Goal: Task Accomplishment & Management: Use online tool/utility

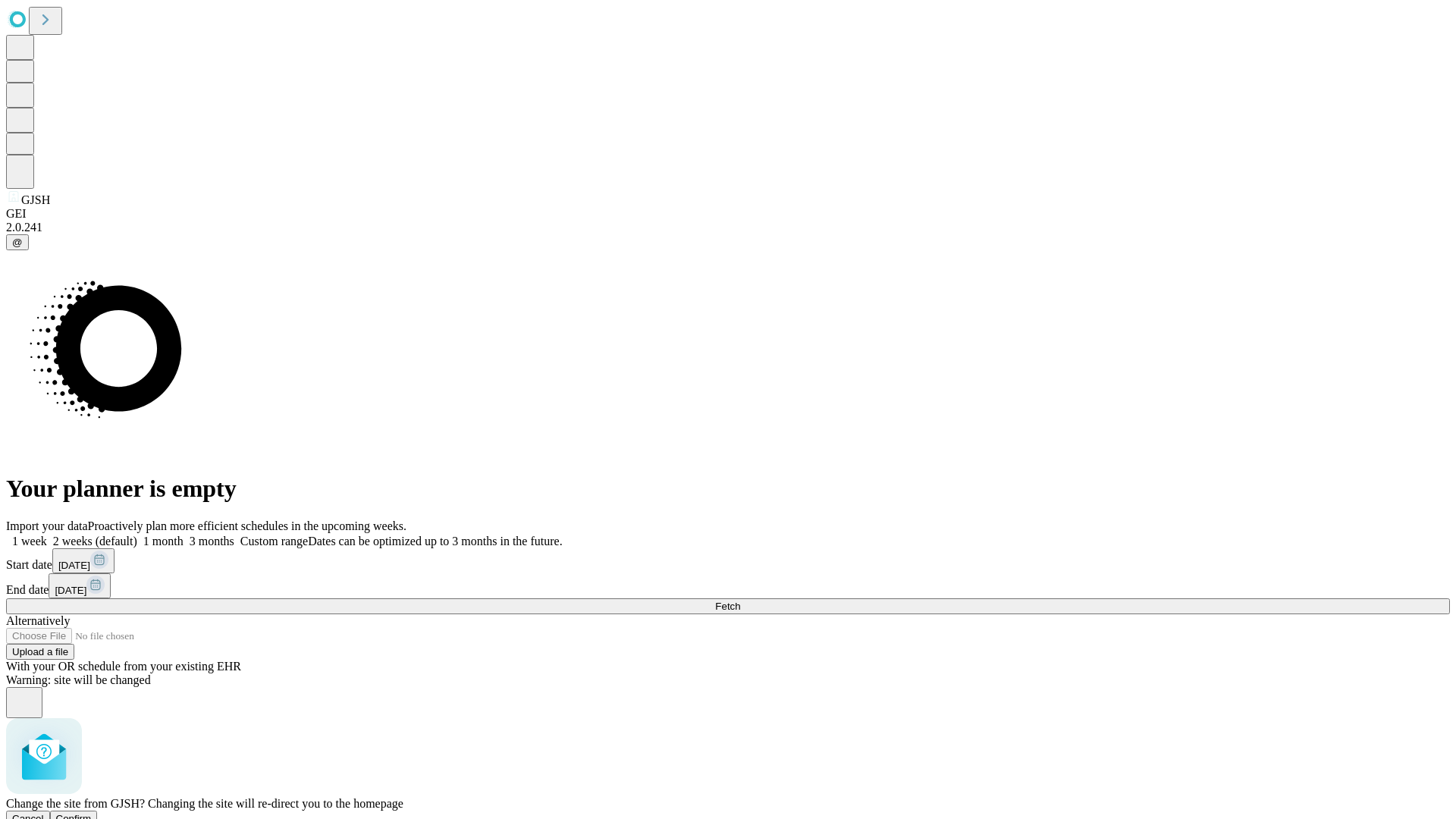
click at [92, 813] on span "Confirm" at bounding box center [74, 818] width 35 height 12
click at [47, 534] on label "1 week" at bounding box center [27, 541] width 41 height 13
click at [740, 601] on span "Fetch" at bounding box center [728, 606] width 25 height 12
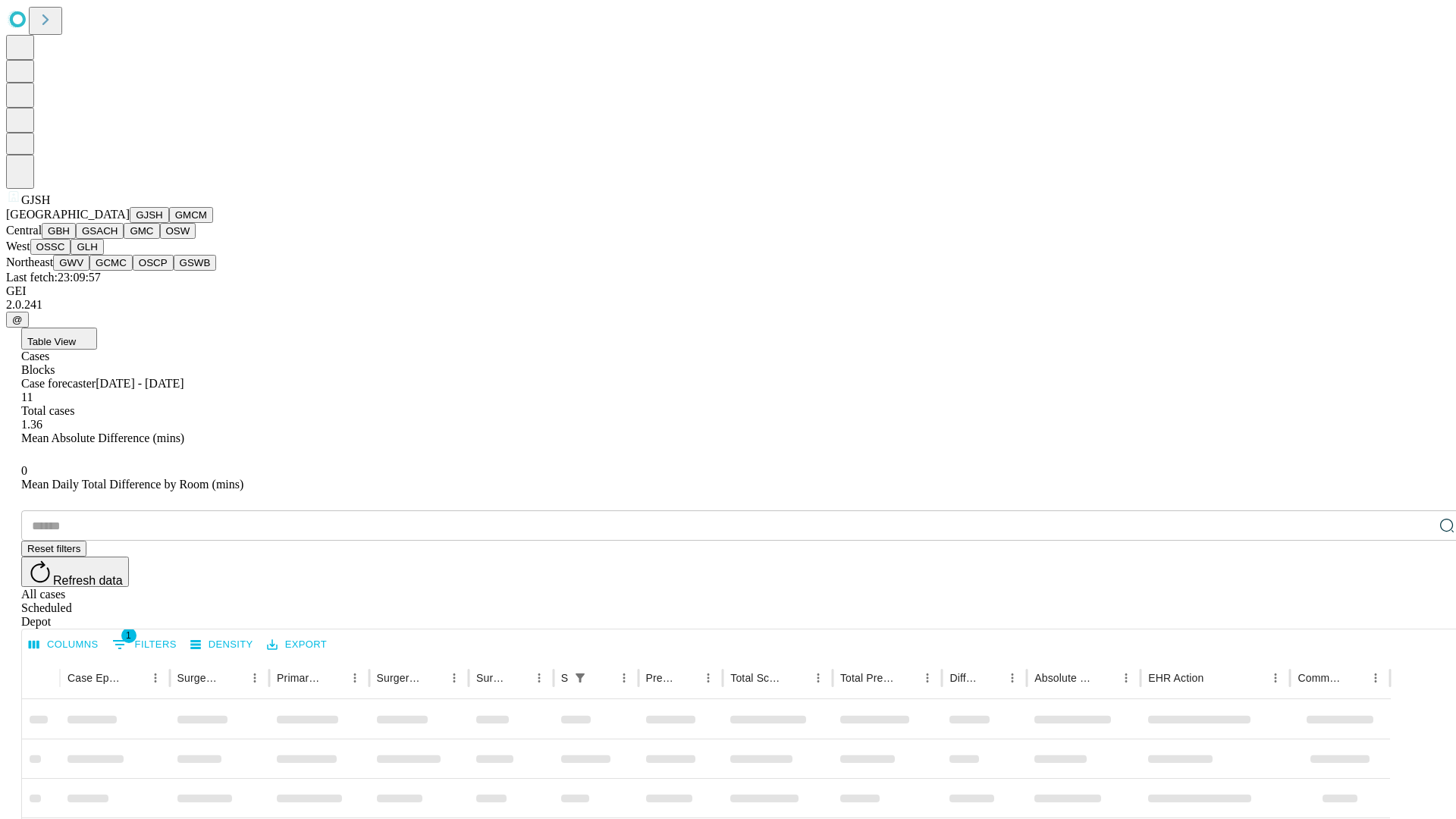
click at [169, 223] on button "GMCM" at bounding box center [191, 215] width 44 height 16
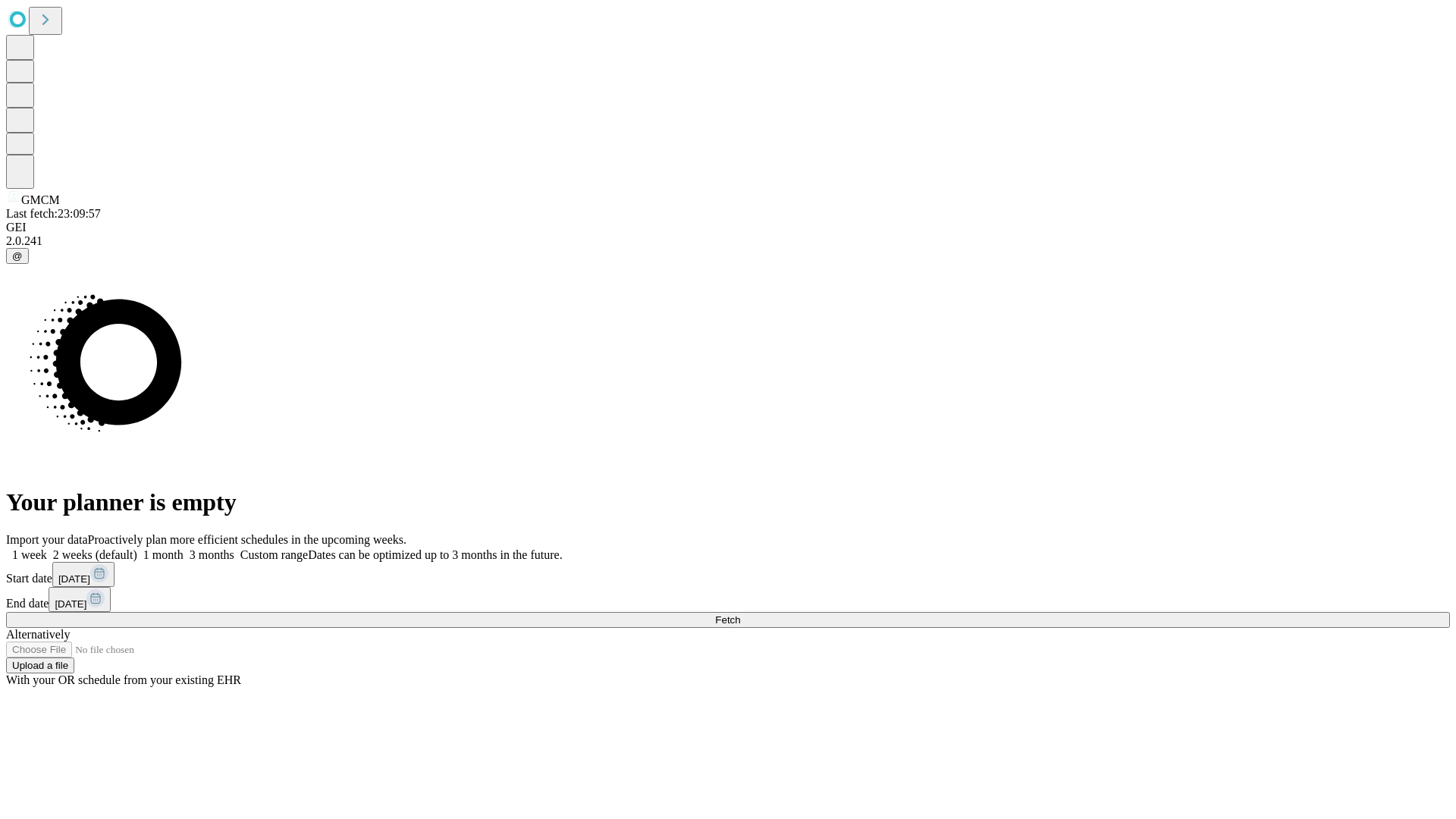
click at [47, 549] on label "1 week" at bounding box center [27, 555] width 41 height 13
click at [740, 614] on span "Fetch" at bounding box center [728, 620] width 25 height 12
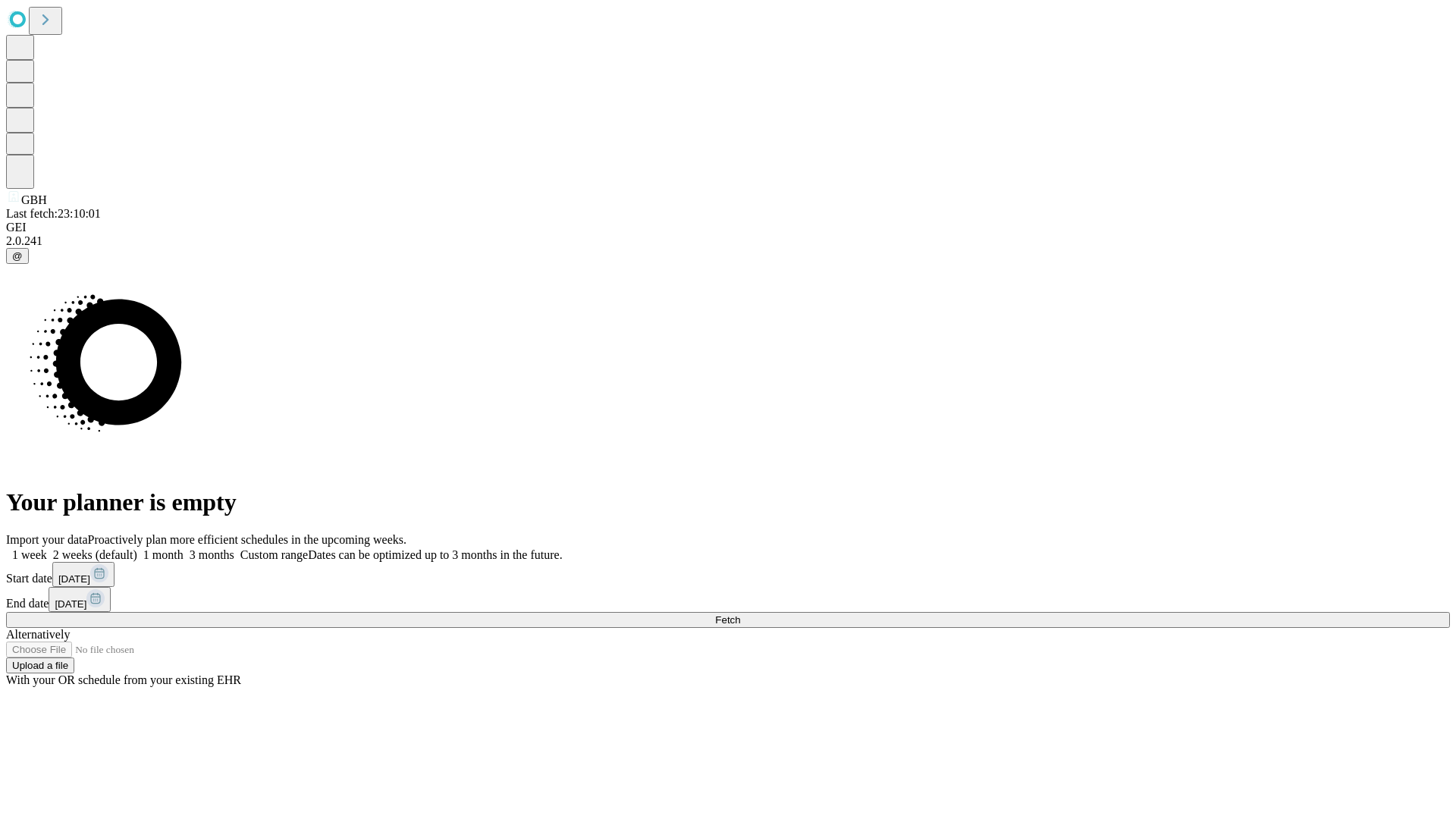
click at [47, 549] on label "1 week" at bounding box center [27, 555] width 41 height 13
click at [740, 614] on span "Fetch" at bounding box center [728, 620] width 25 height 12
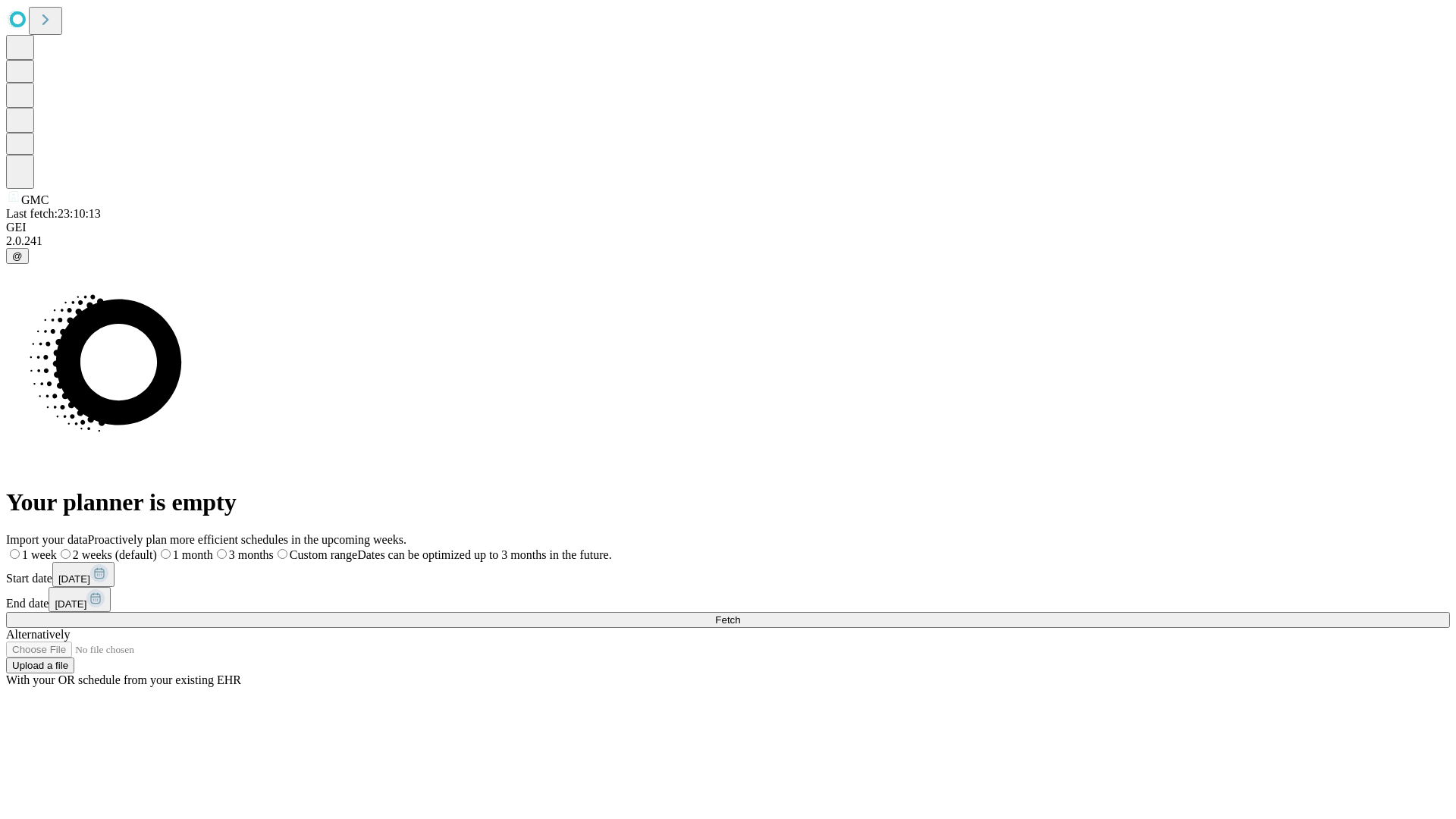
click at [57, 549] on label "1 week" at bounding box center [31, 555] width 51 height 13
click at [740, 614] on span "Fetch" at bounding box center [728, 620] width 25 height 12
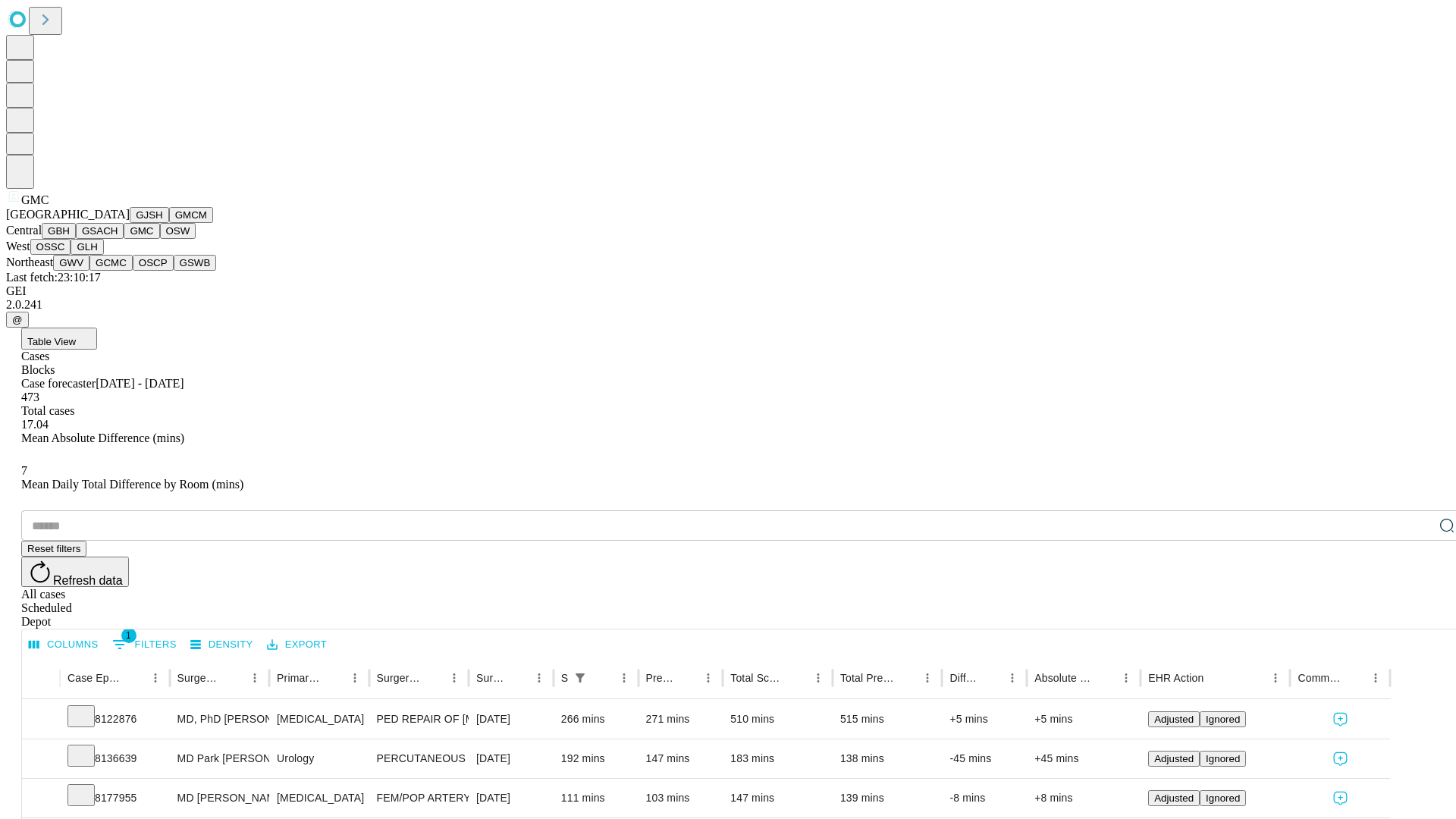
click at [160, 239] on button "OSW" at bounding box center [178, 231] width 36 height 16
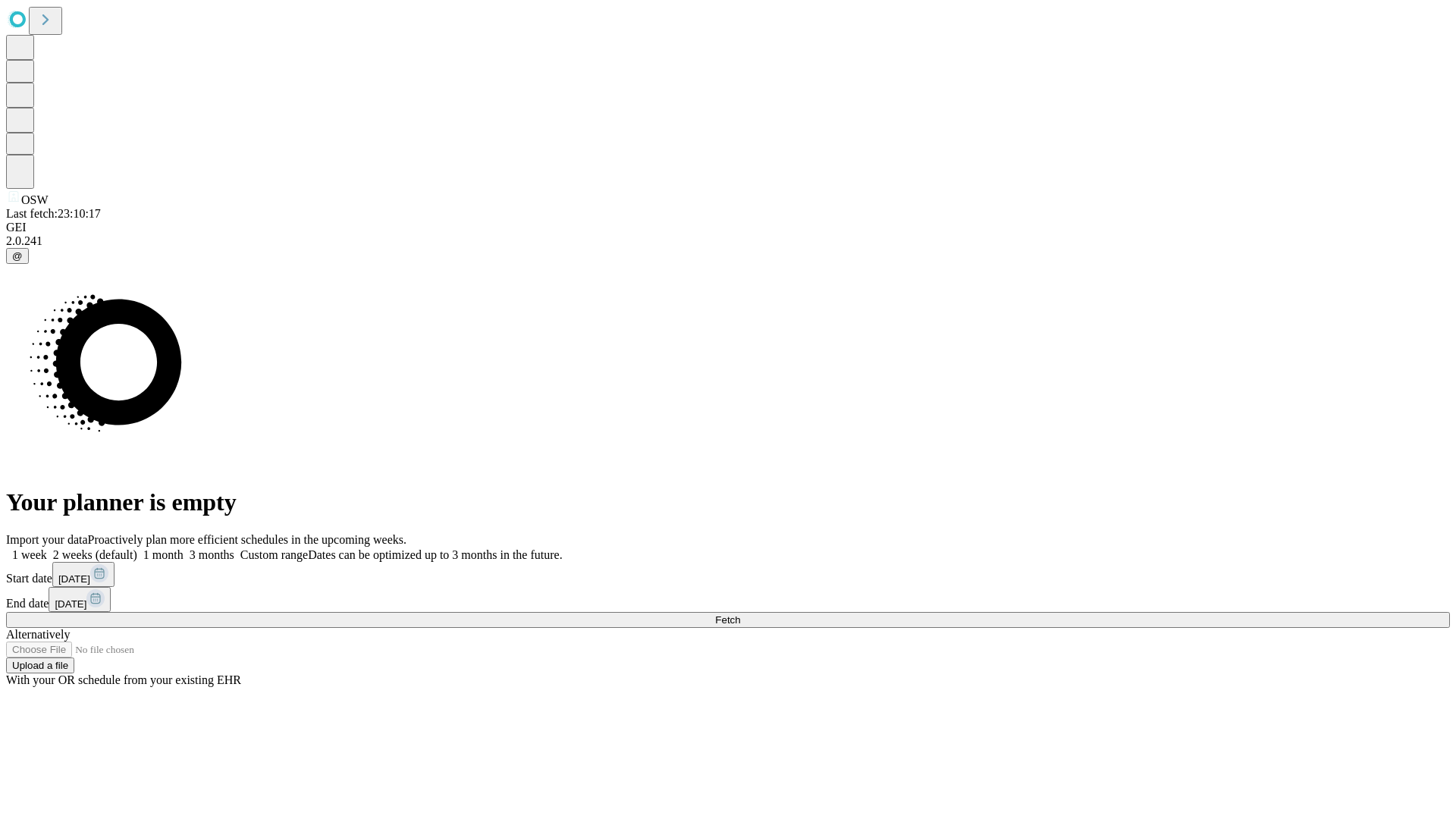
click at [740, 614] on span "Fetch" at bounding box center [728, 620] width 25 height 12
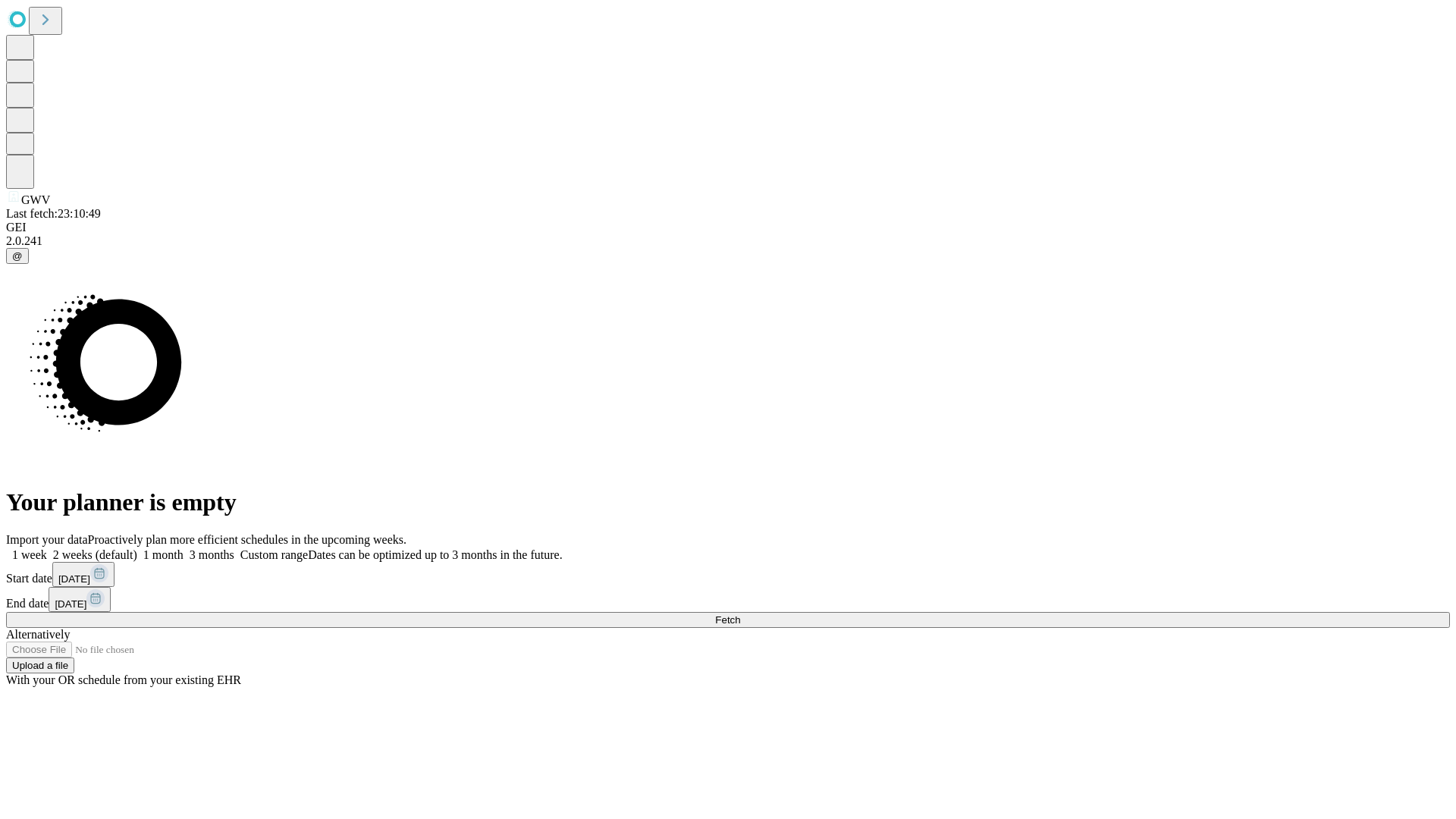
click at [47, 549] on label "1 week" at bounding box center [27, 555] width 41 height 13
click at [740, 614] on span "Fetch" at bounding box center [728, 620] width 25 height 12
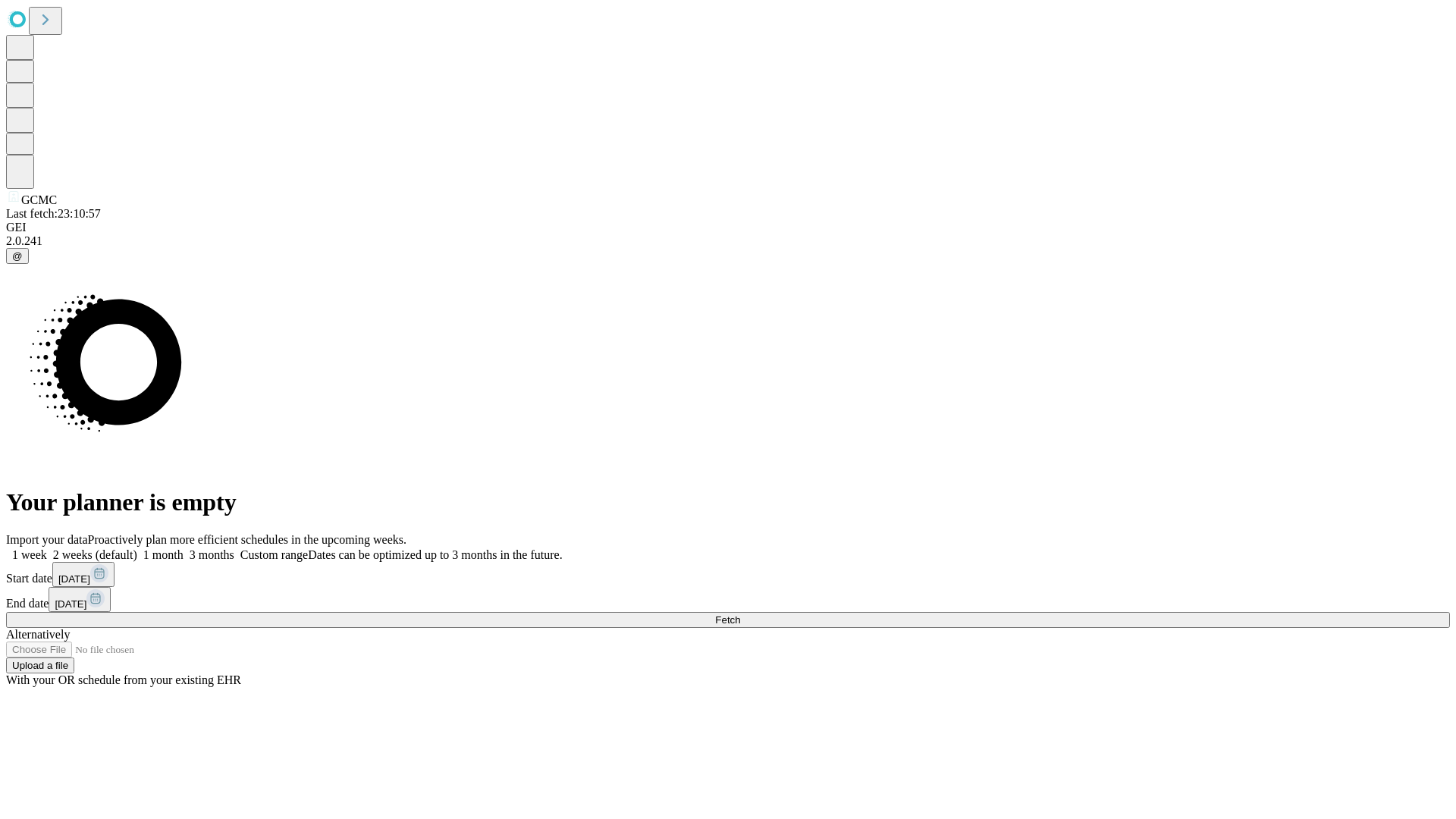
click at [47, 549] on label "1 week" at bounding box center [27, 555] width 41 height 13
click at [740, 614] on span "Fetch" at bounding box center [728, 620] width 25 height 12
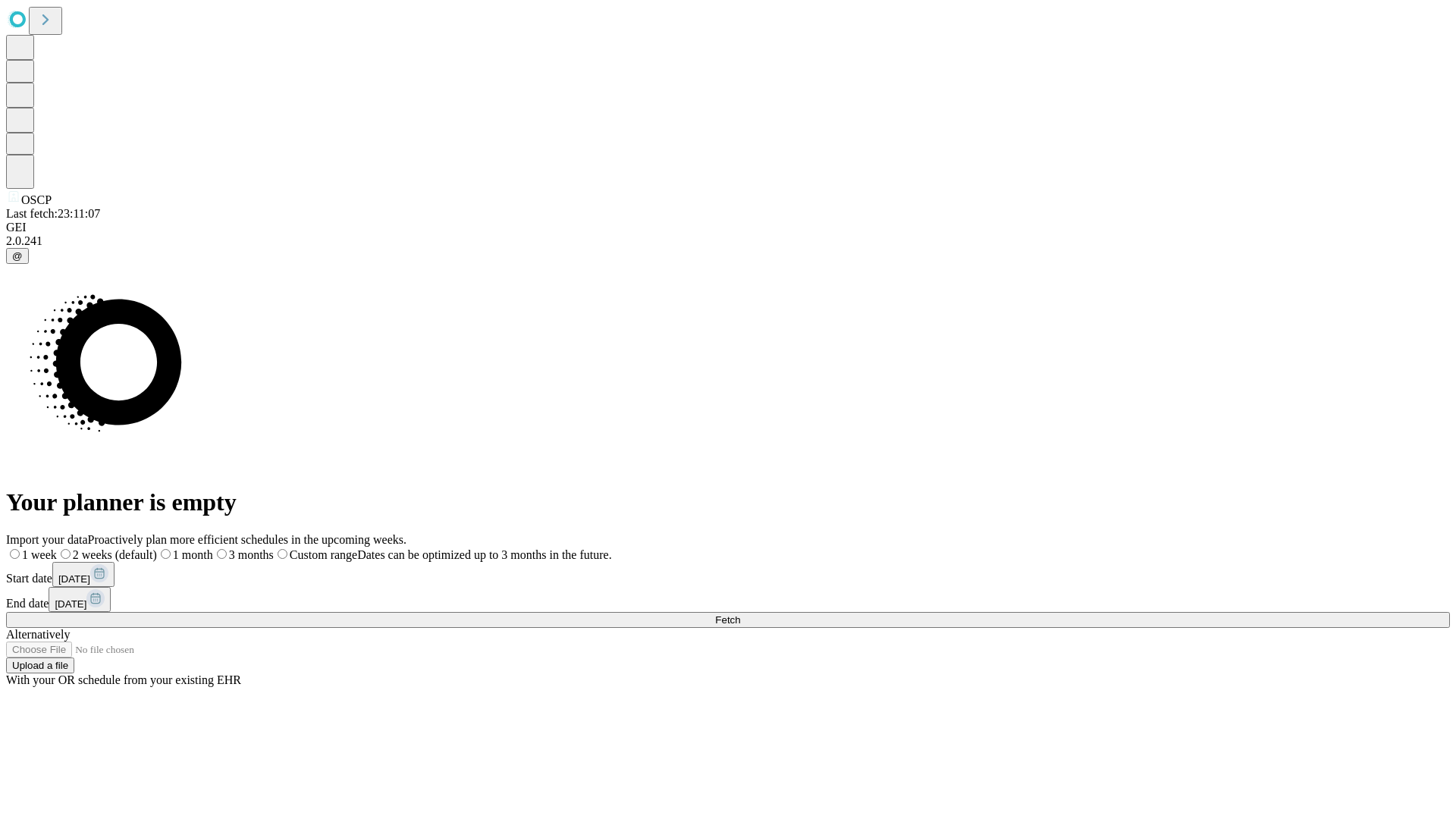
click at [57, 549] on label "1 week" at bounding box center [31, 555] width 51 height 13
click at [740, 614] on span "Fetch" at bounding box center [728, 620] width 25 height 12
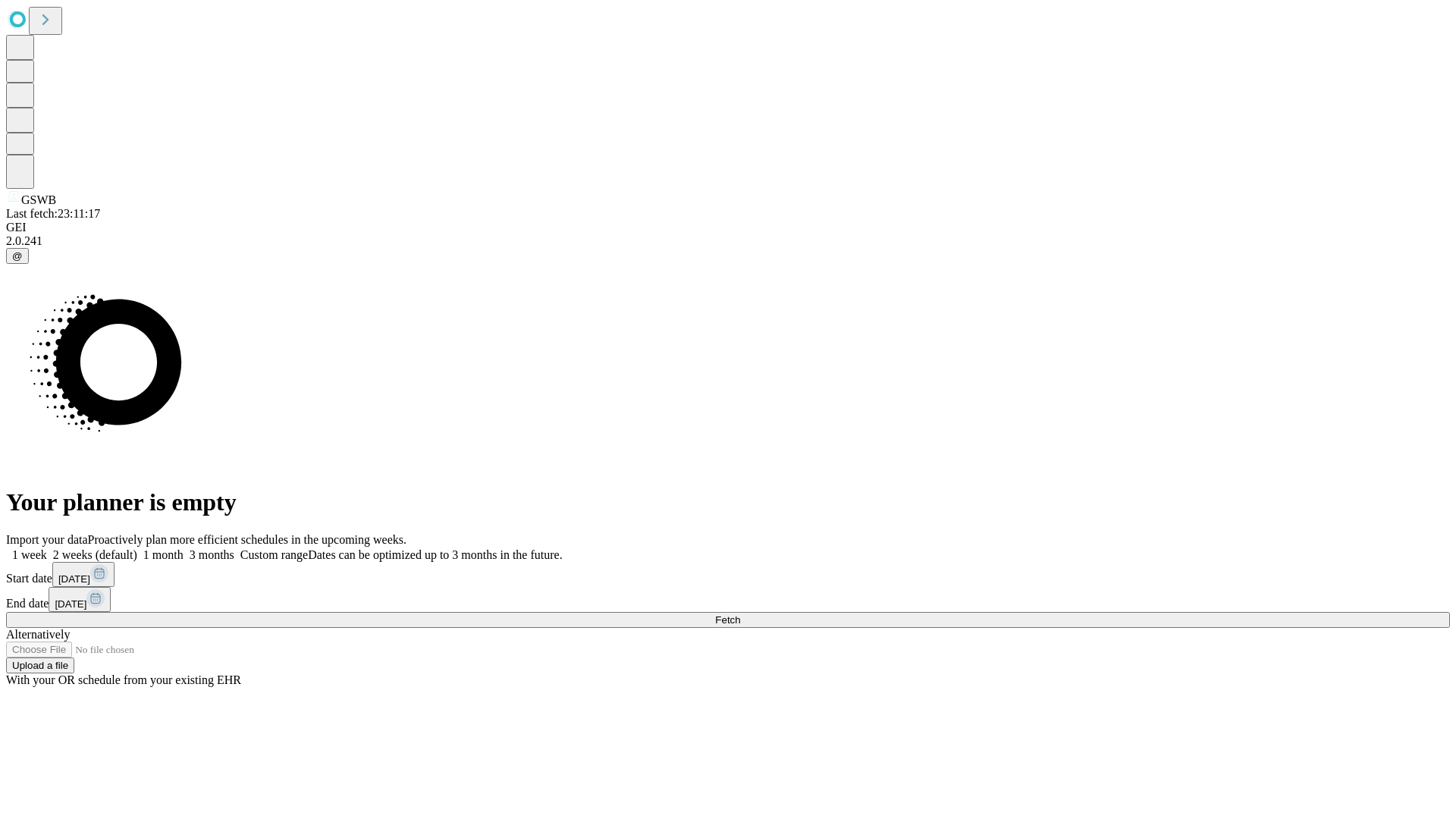
click at [47, 549] on label "1 week" at bounding box center [27, 555] width 41 height 13
click at [740, 614] on span "Fetch" at bounding box center [728, 620] width 25 height 12
